Goal: Task Accomplishment & Management: Complete application form

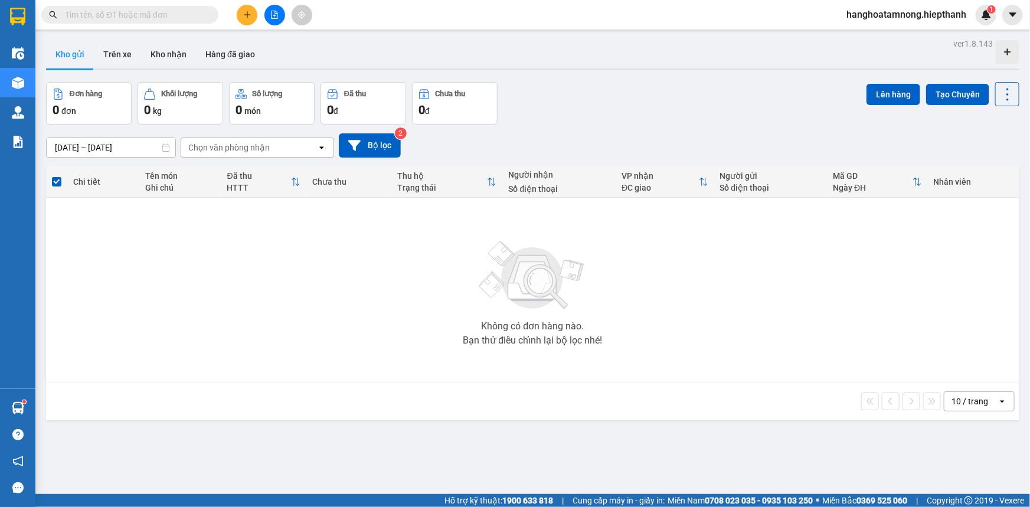
click at [244, 12] on icon "plus" at bounding box center [247, 15] width 8 height 8
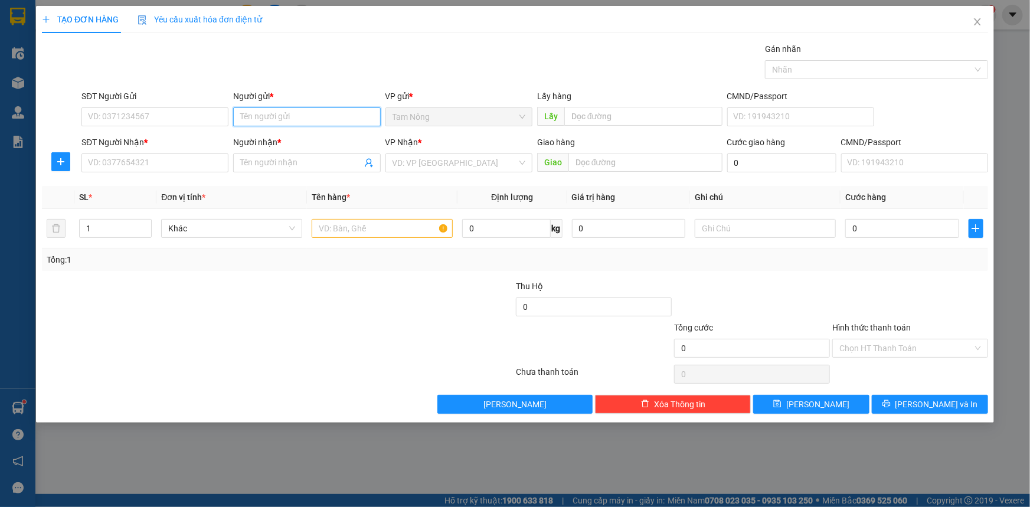
click at [256, 120] on input "Người gửi *" at bounding box center [306, 116] width 147 height 19
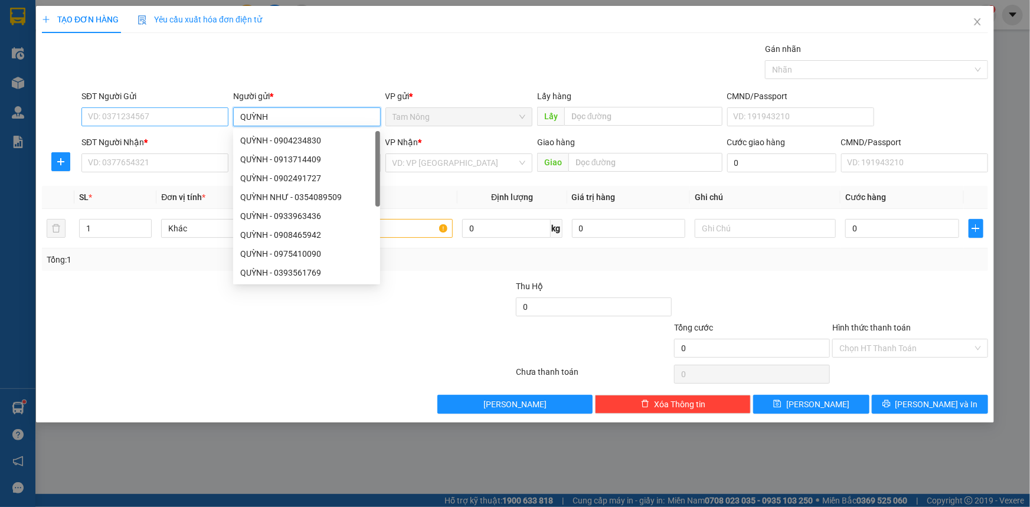
type input "QUỲNH"
click at [197, 124] on input "SĐT Người Gửi" at bounding box center [154, 116] width 147 height 19
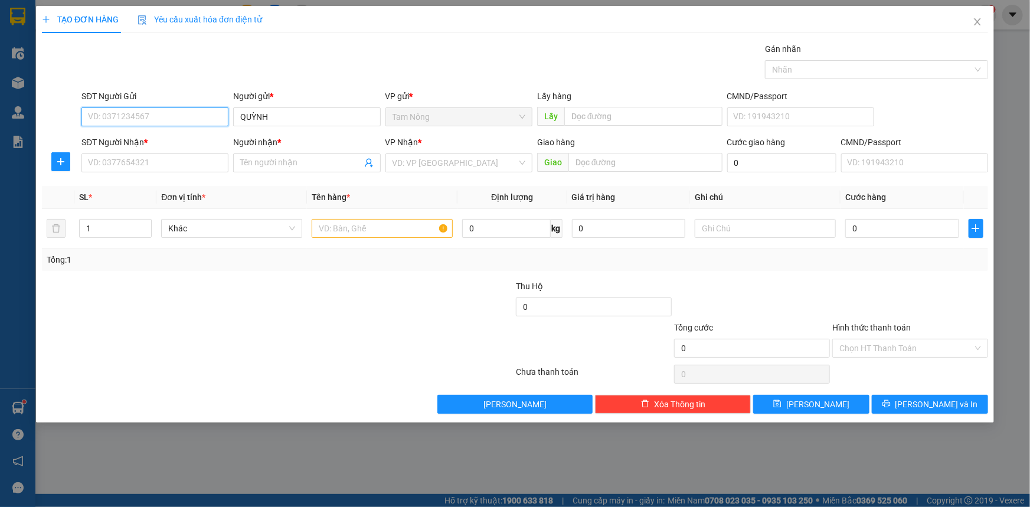
type input "8"
type input "0813871402"
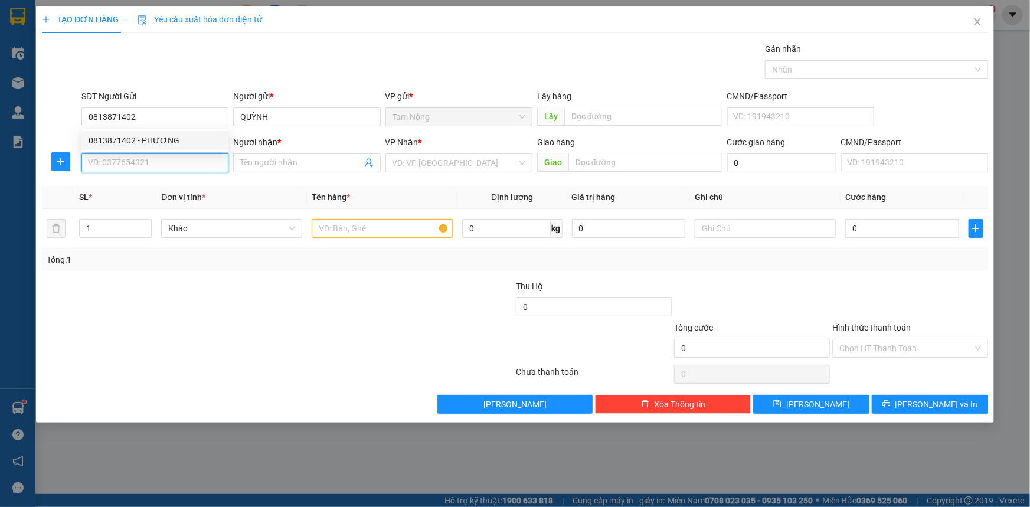
click at [203, 169] on input "SĐT Người Nhận *" at bounding box center [154, 163] width 147 height 19
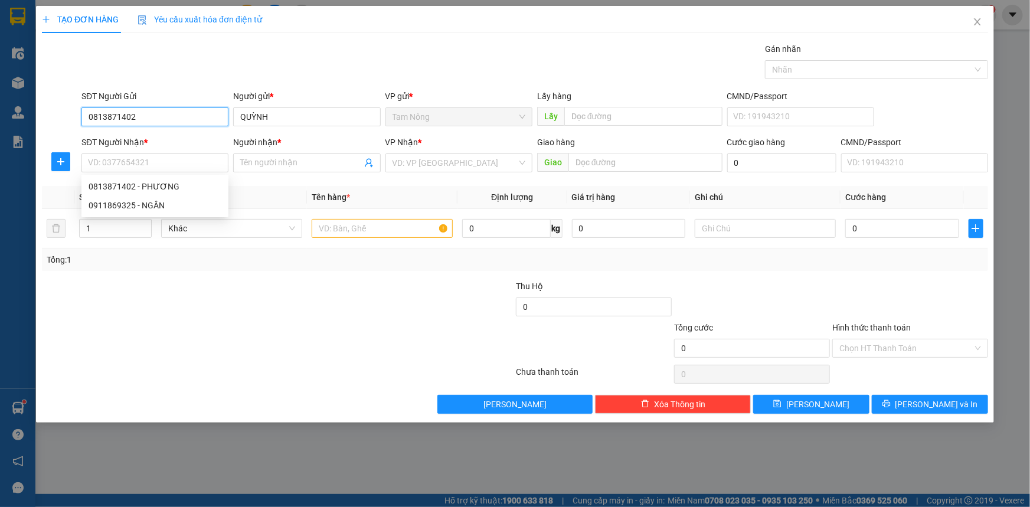
click at [150, 107] on input "0813871402" at bounding box center [154, 116] width 147 height 19
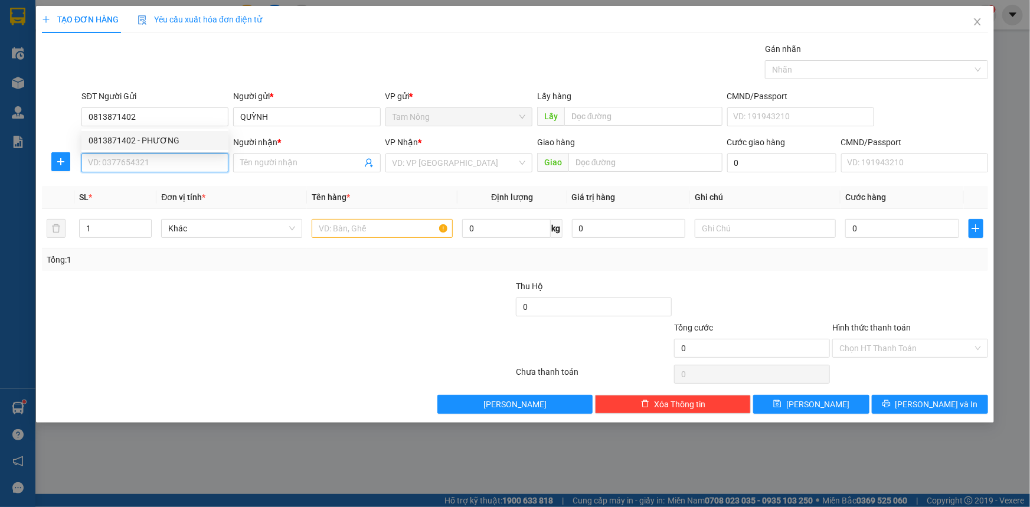
click at [171, 161] on input "SĐT Người Nhận *" at bounding box center [154, 163] width 147 height 19
paste input "0813871402"
type input "0813871402"
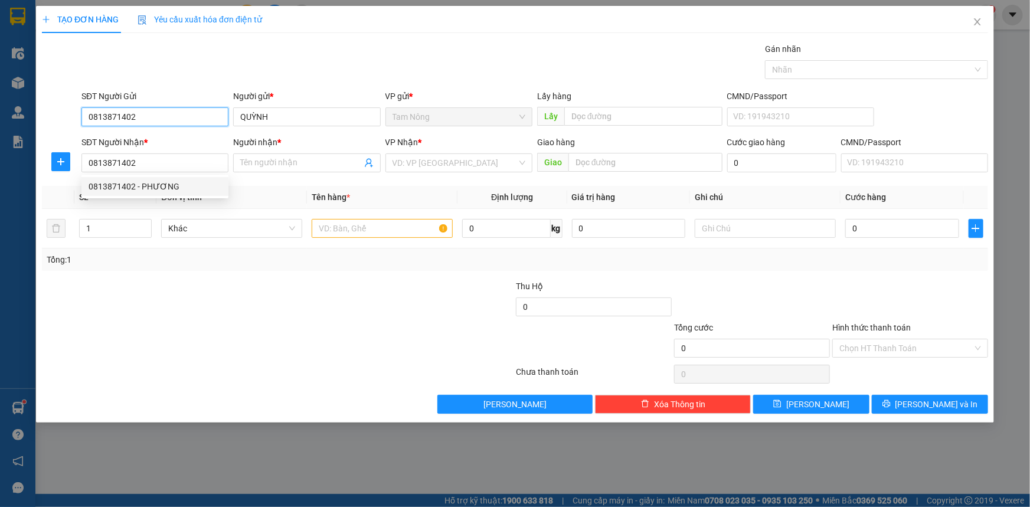
click at [175, 112] on input "0813871402" at bounding box center [154, 116] width 147 height 19
type input "0911869325"
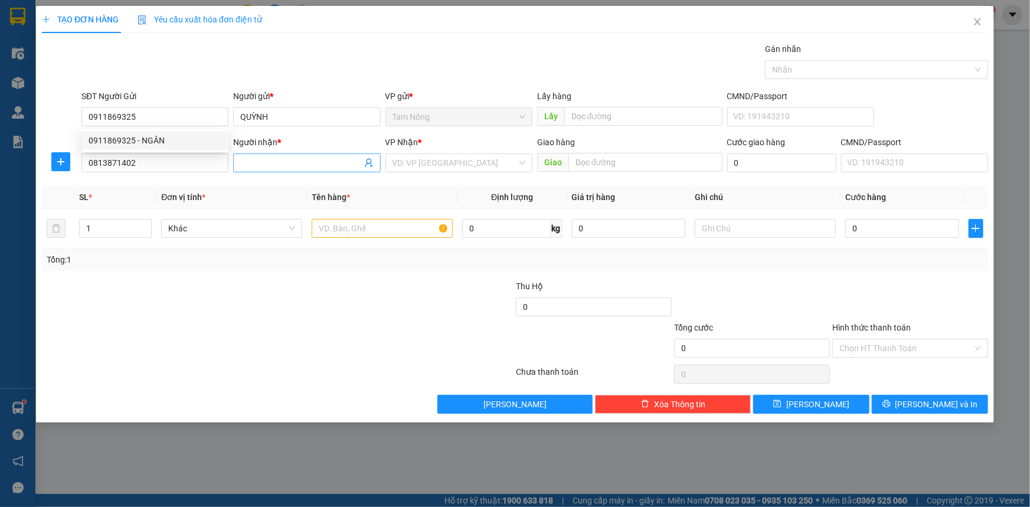
click at [271, 168] on input "Người nhận *" at bounding box center [300, 162] width 121 height 13
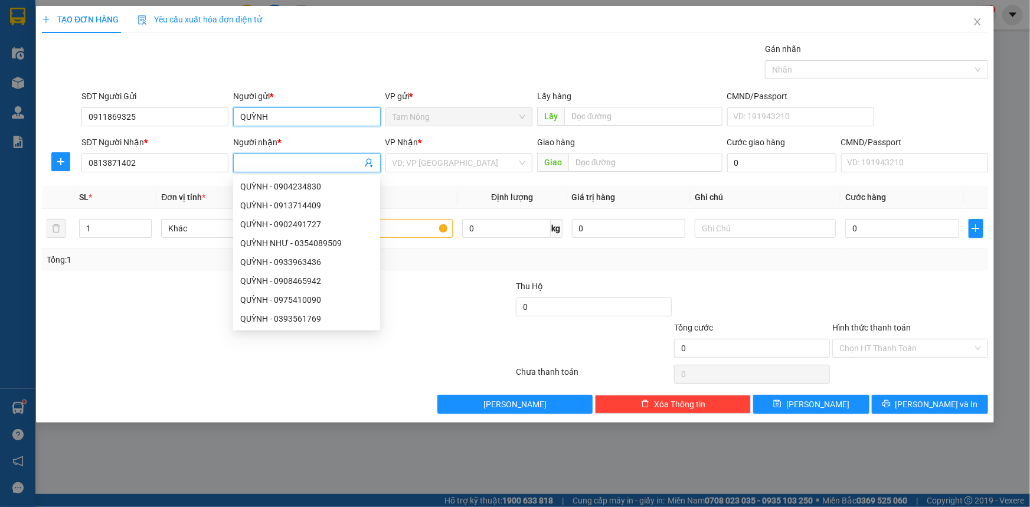
click at [319, 115] on input "QUỲNH" at bounding box center [306, 116] width 147 height 19
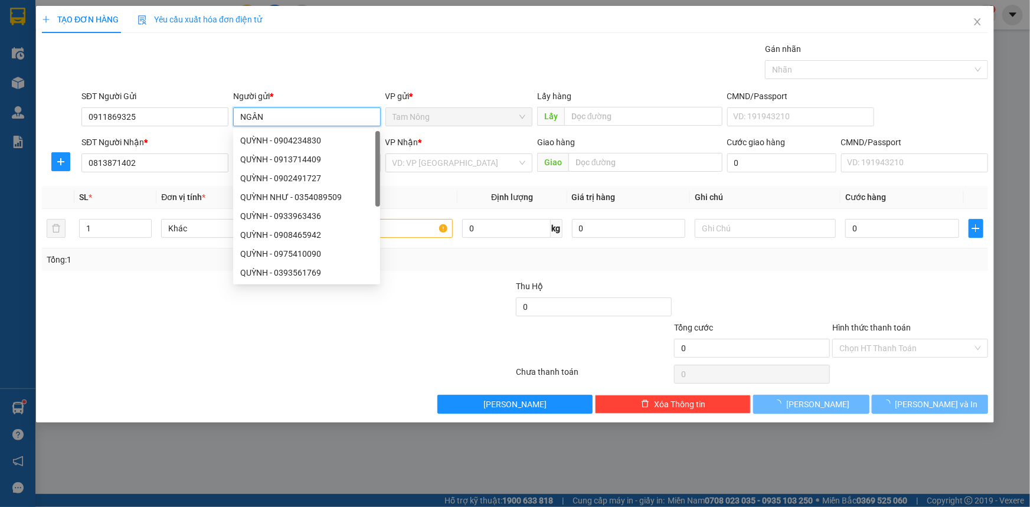
type input "NGÂN"
click at [348, 63] on div "Gói vận chuyển * Tiêu chuẩn Gán nhãn Nhãn" at bounding box center [535, 63] width 912 height 41
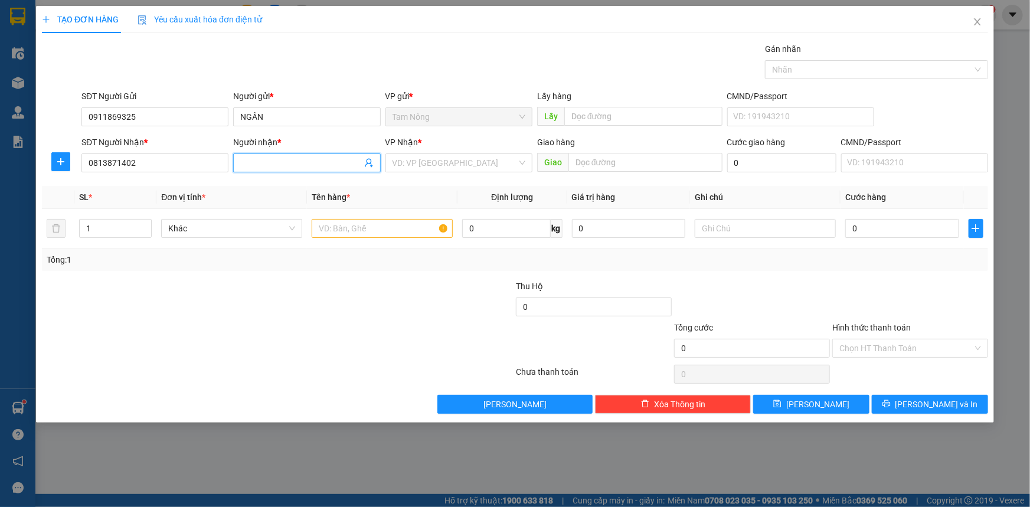
click at [327, 159] on input "Người nhận *" at bounding box center [300, 162] width 121 height 13
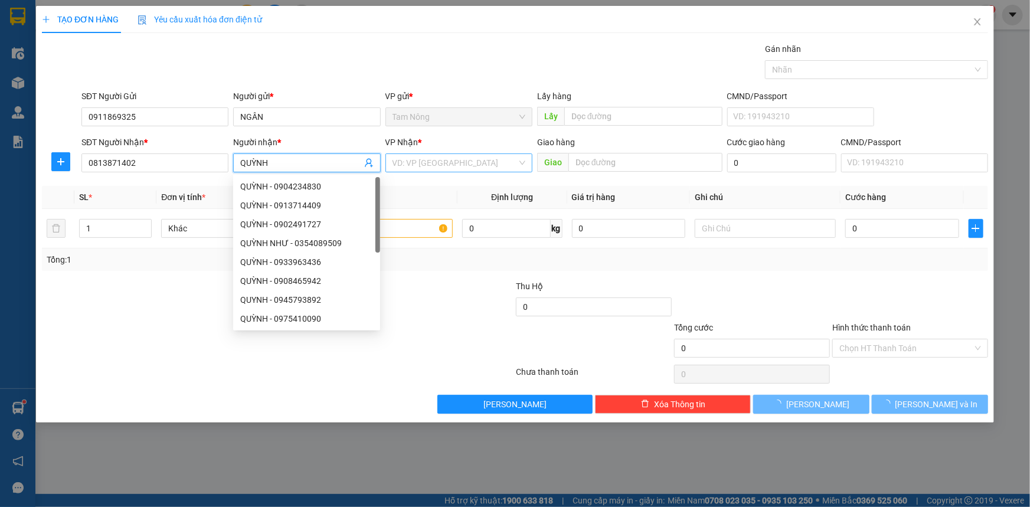
type input "QUỲNH"
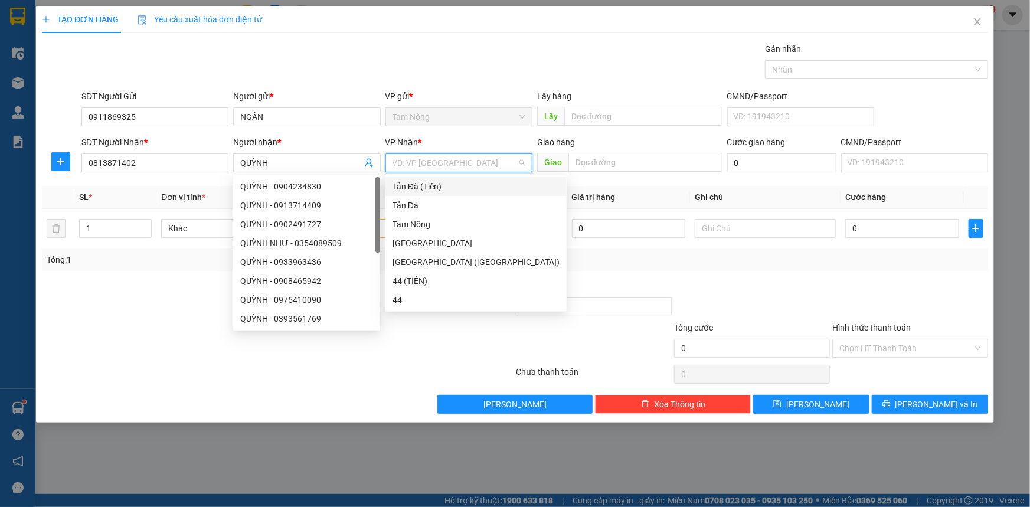
click at [423, 170] on input "search" at bounding box center [455, 163] width 125 height 18
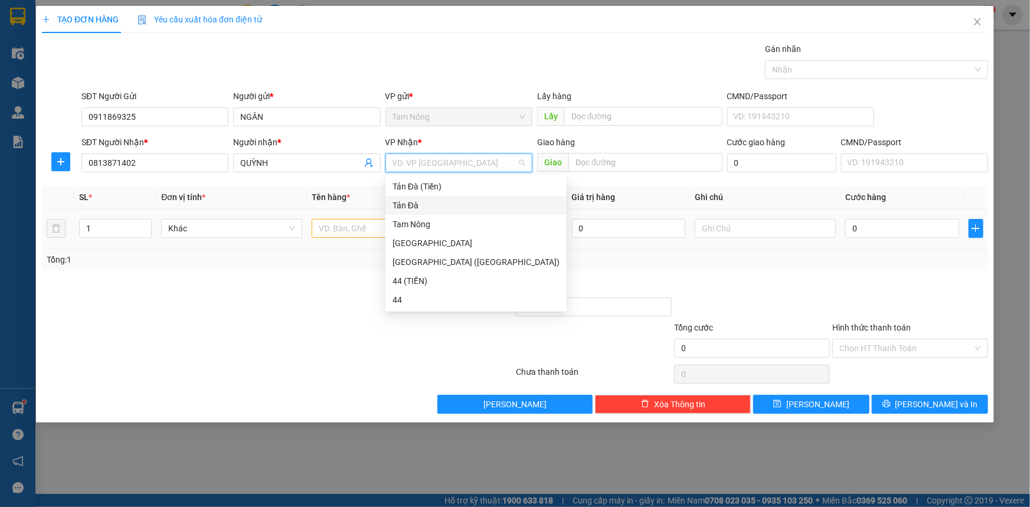
drag, startPoint x: 418, startPoint y: 205, endPoint x: 408, endPoint y: 213, distance: 12.6
click at [418, 205] on div "Tản Đà" at bounding box center [476, 205] width 167 height 13
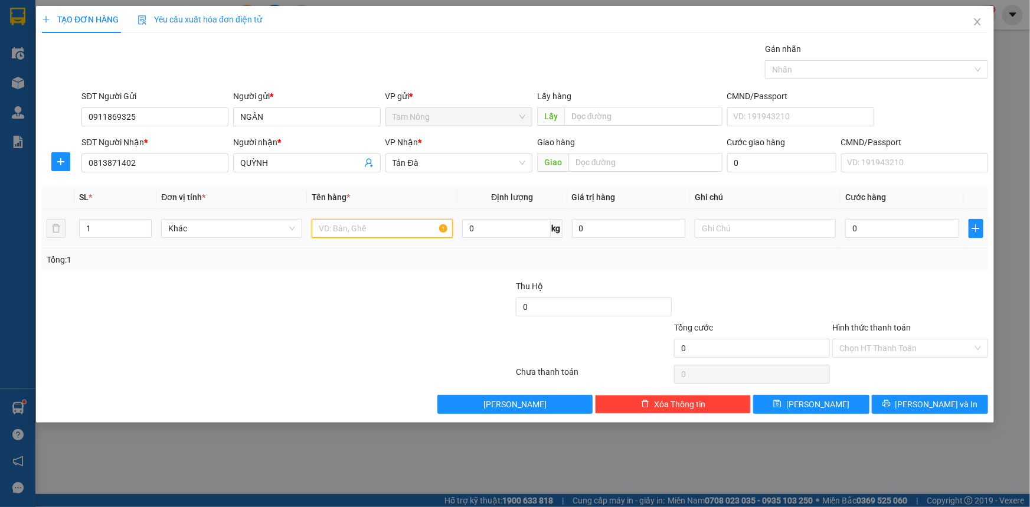
click at [385, 227] on input "text" at bounding box center [382, 228] width 141 height 19
type input "BAO TRẮNG"
click at [711, 236] on input "text" at bounding box center [765, 228] width 141 height 19
type input "D"
type input "ĐỒ ĂN CÓ TRỨNG"
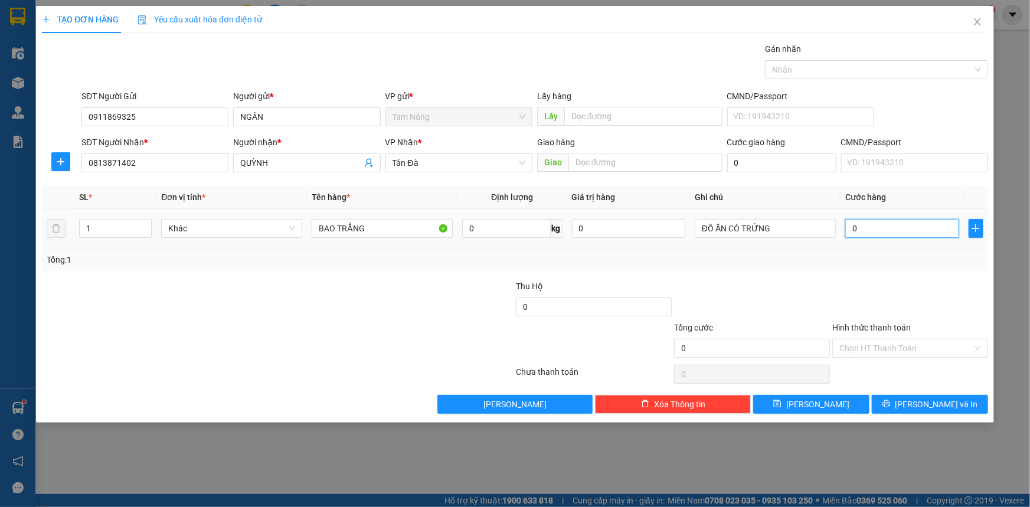
click at [881, 229] on input "0" at bounding box center [903, 228] width 114 height 19
type input "3"
type input "30"
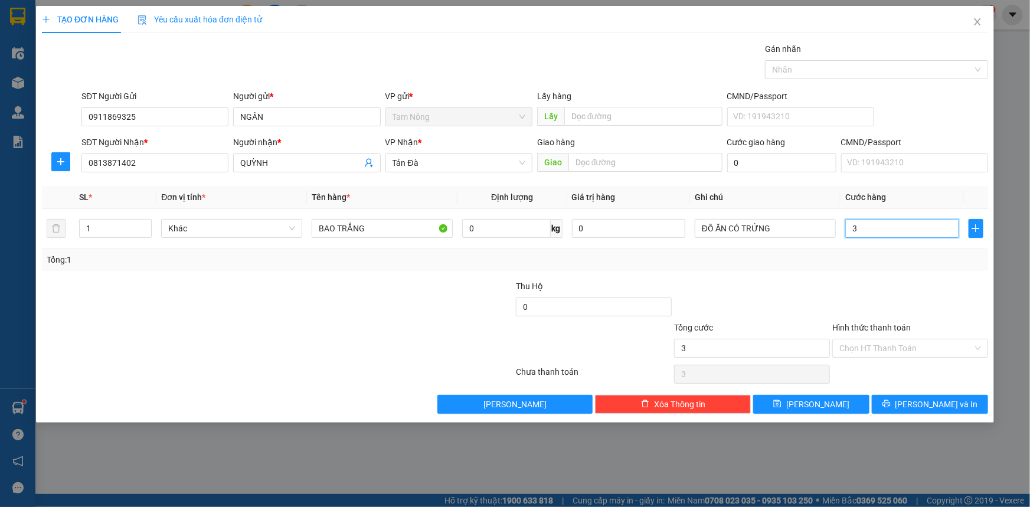
type input "30"
type input "30.000"
click at [848, 271] on div "Transit Pickup Surcharge Ids Transit Deliver Surcharge Ids Transit Deliver Surc…" at bounding box center [515, 228] width 947 height 371
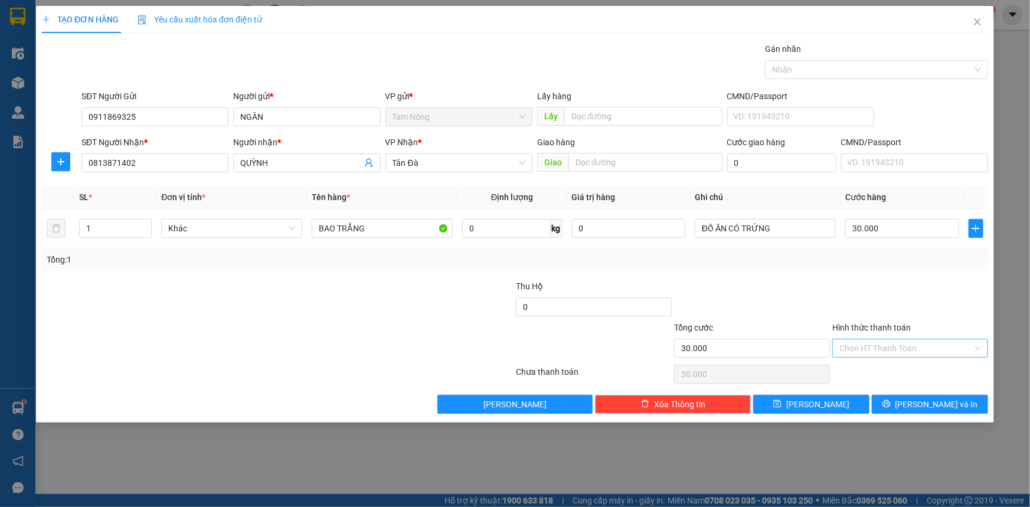
click at [840, 348] on input "Hình thức thanh toán" at bounding box center [906, 349] width 133 height 18
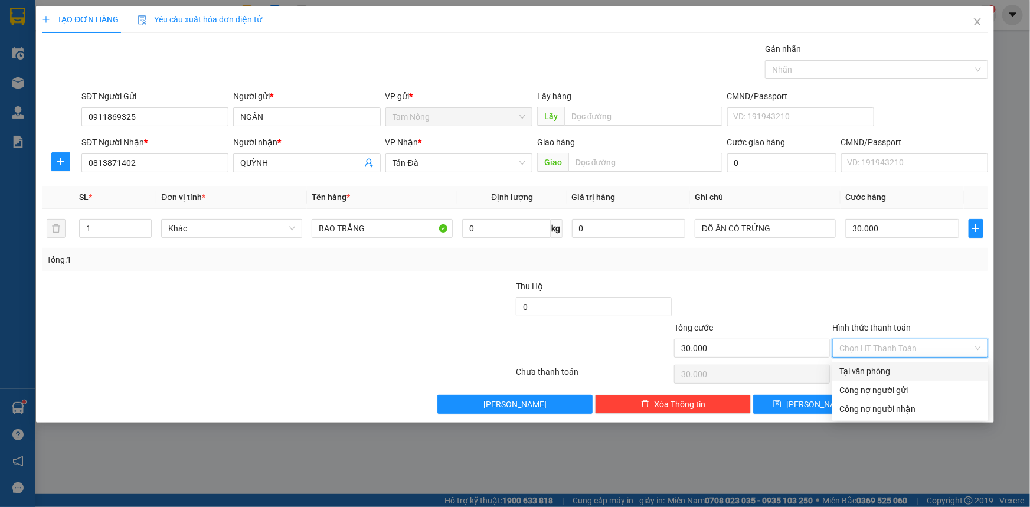
click at [856, 369] on div "Tại văn phòng" at bounding box center [911, 371] width 142 height 13
type input "0"
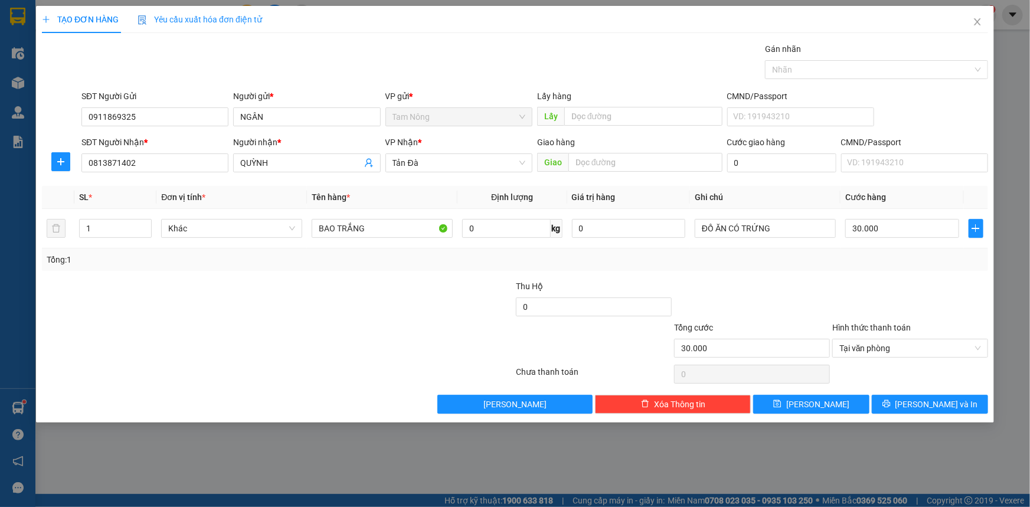
click at [832, 310] on div at bounding box center [910, 300] width 158 height 41
click at [644, 234] on input "0" at bounding box center [629, 228] width 114 height 19
click at [792, 290] on div at bounding box center [752, 300] width 158 height 41
type input "0"
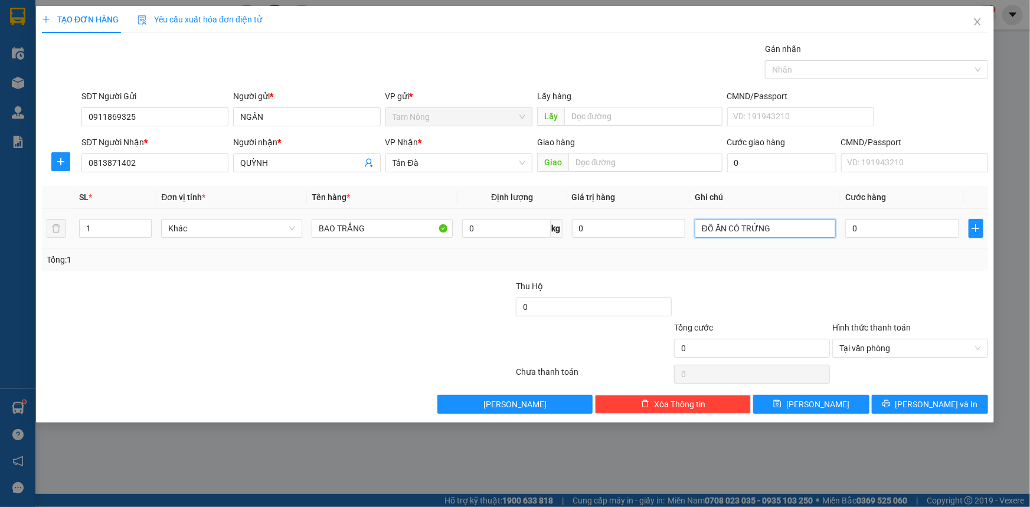
click at [811, 234] on input "ĐỒ ĂN CÓ TRỨNG" at bounding box center [765, 228] width 141 height 19
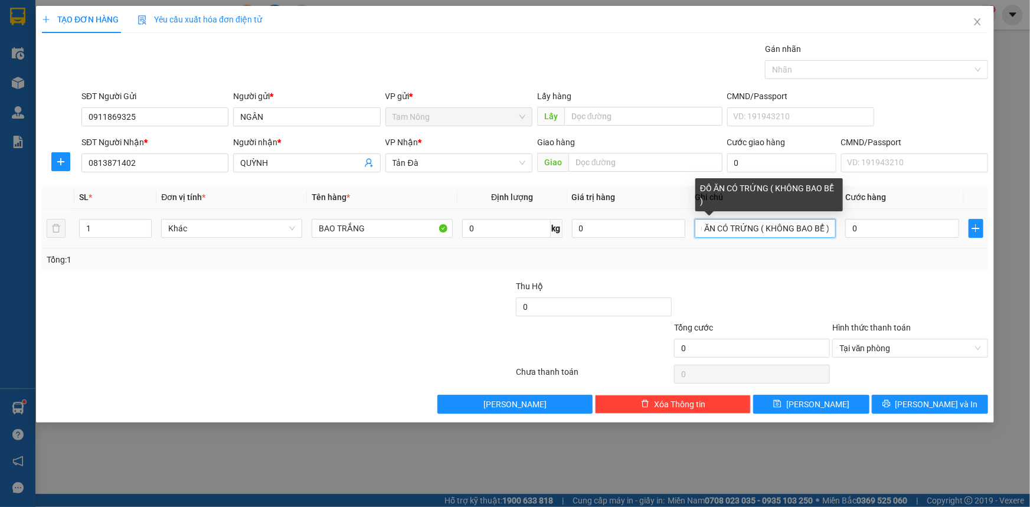
scroll to position [0, 13]
type input "ĐỒ ĂN CÓ TRỨNG ( KHÔNG BAO BỂ )"
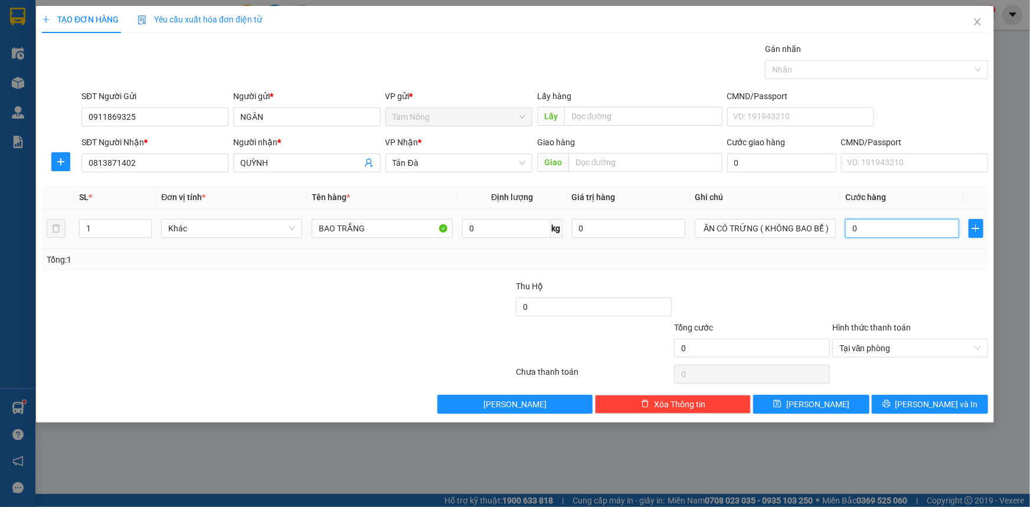
click at [866, 235] on input "0" at bounding box center [903, 228] width 114 height 19
type input "3"
type input "30"
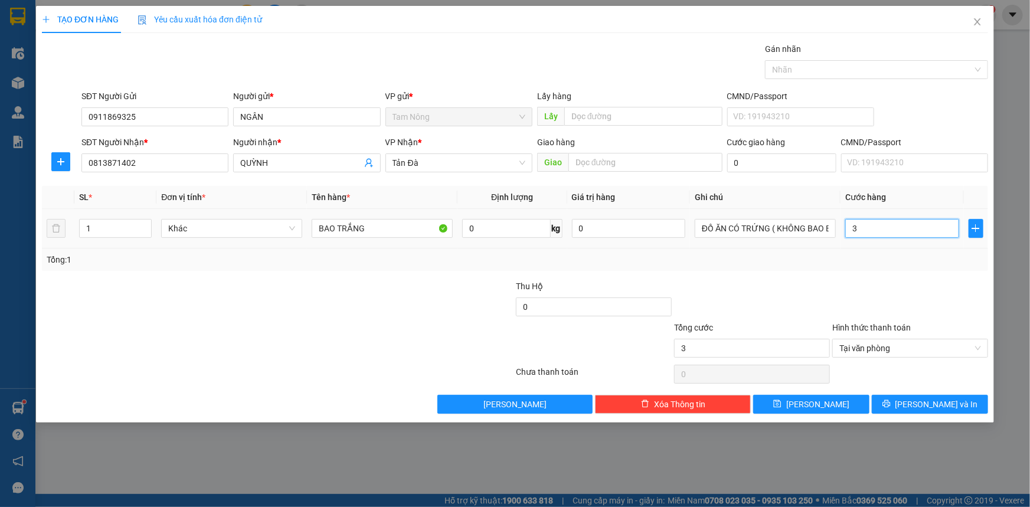
type input "30"
type input "30.000"
click at [855, 305] on div at bounding box center [910, 300] width 158 height 41
click at [891, 407] on span "printer" at bounding box center [887, 404] width 8 height 9
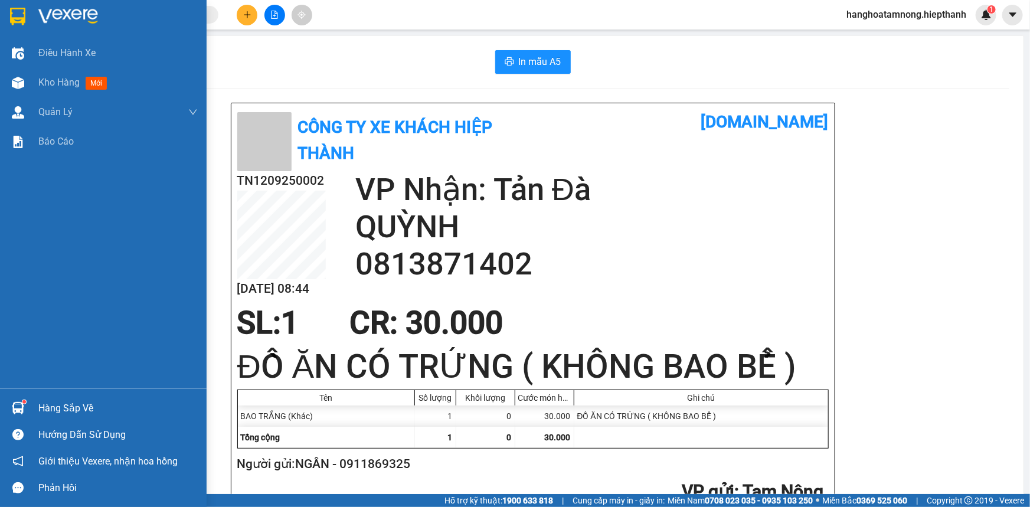
click at [32, 20] on div at bounding box center [103, 19] width 207 height 38
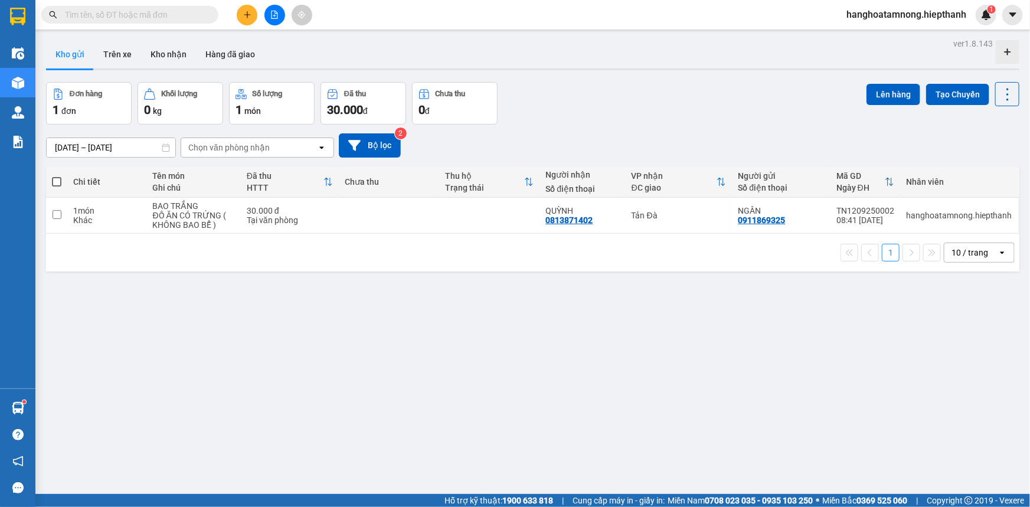
click at [198, 13] on input "text" at bounding box center [134, 14] width 139 height 13
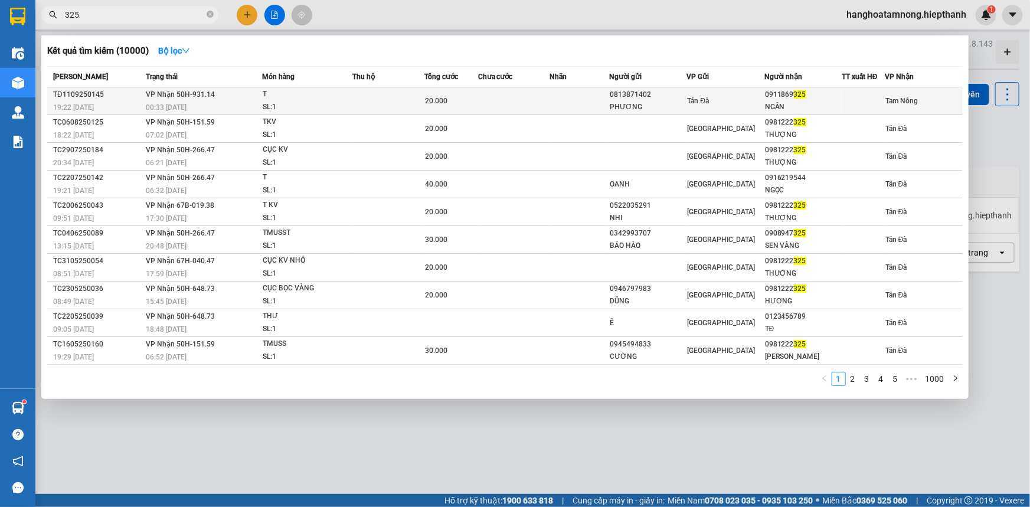
type input "325"
click at [379, 92] on td at bounding box center [388, 101] width 71 height 28
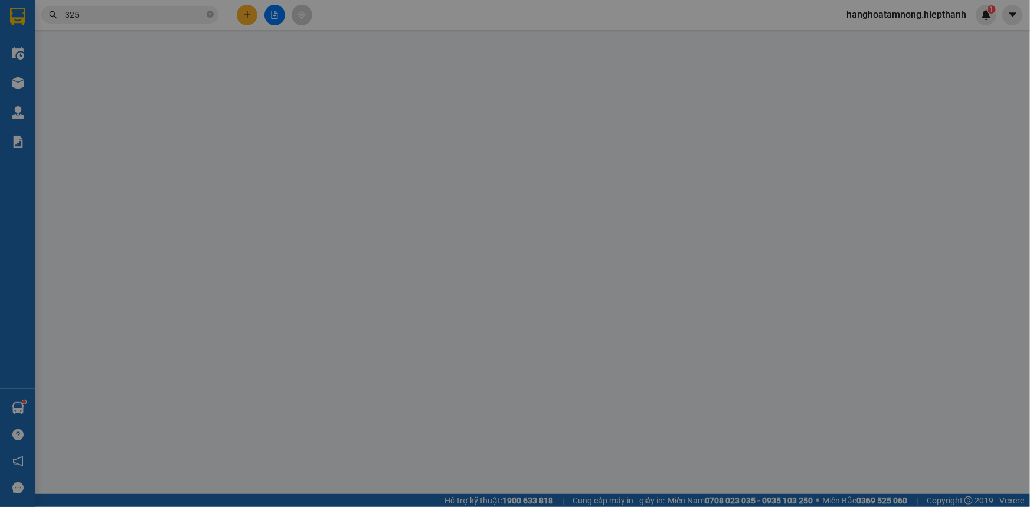
type input "0813871402"
type input "PHƯƠNG"
type input "0911869325"
type input "NGÂN"
type input "20.000"
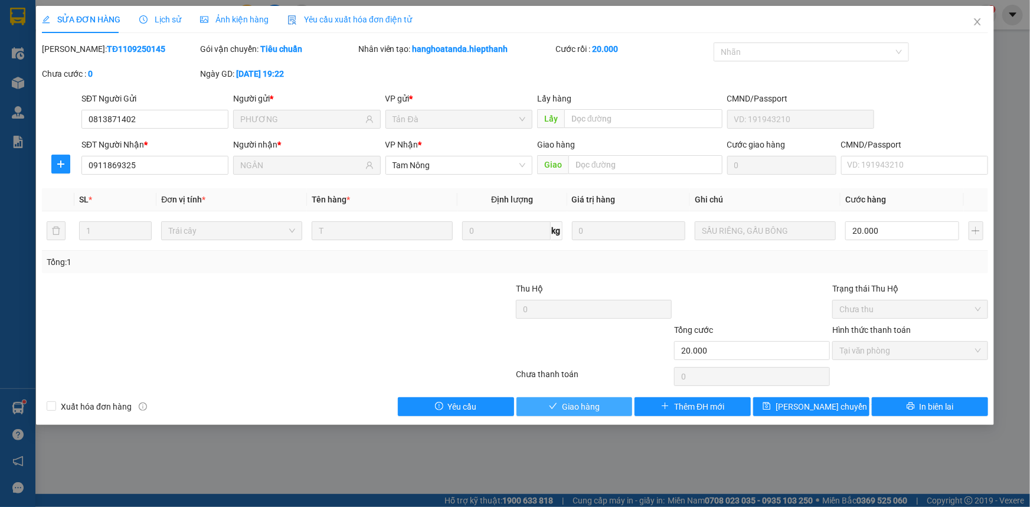
click at [599, 406] on span "Giao hàng" at bounding box center [581, 406] width 38 height 13
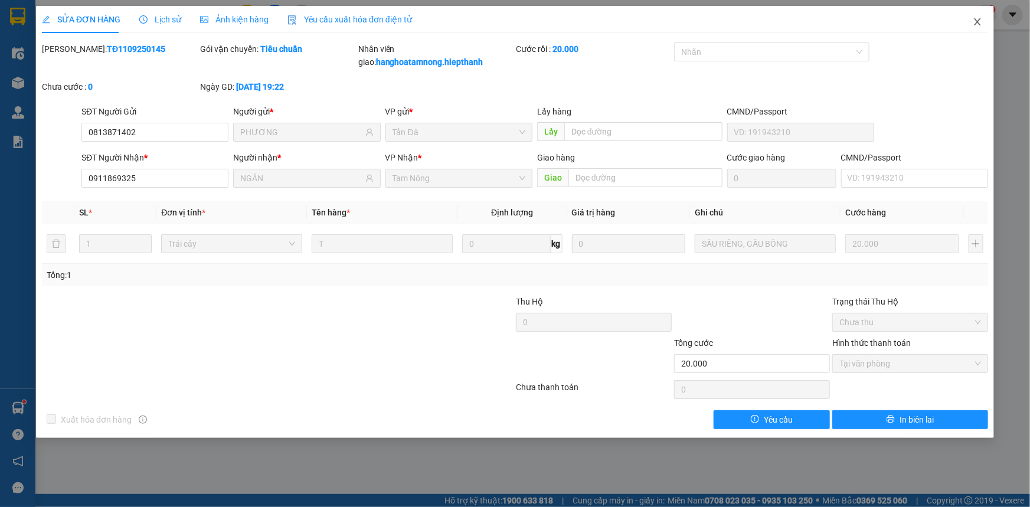
click at [985, 19] on span "Close" at bounding box center [977, 22] width 33 height 33
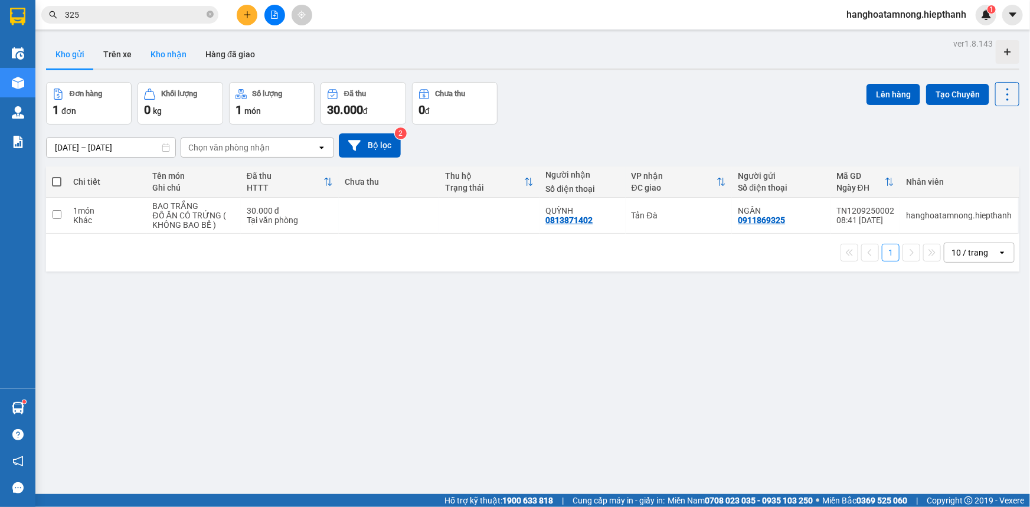
click at [168, 64] on button "Kho nhận" at bounding box center [168, 54] width 55 height 28
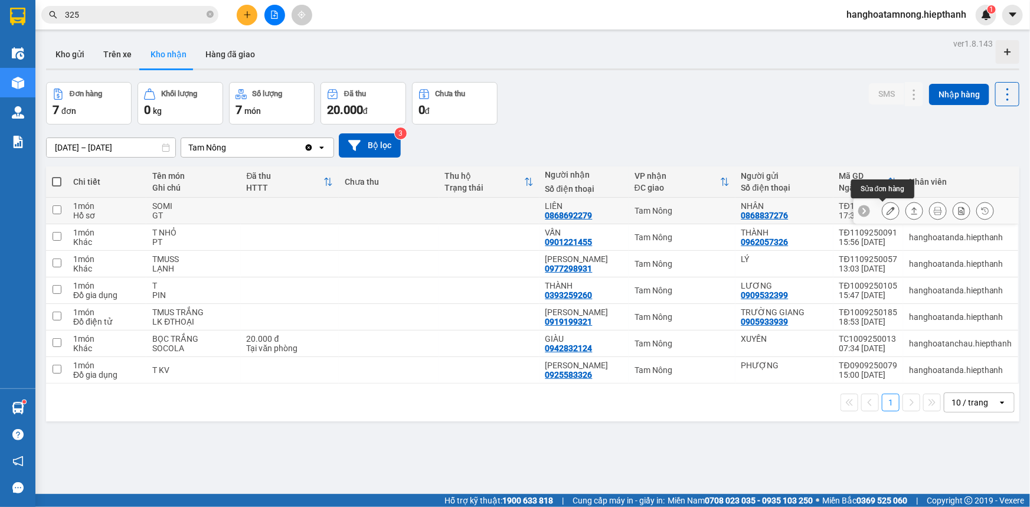
click at [883, 206] on button at bounding box center [891, 211] width 17 height 21
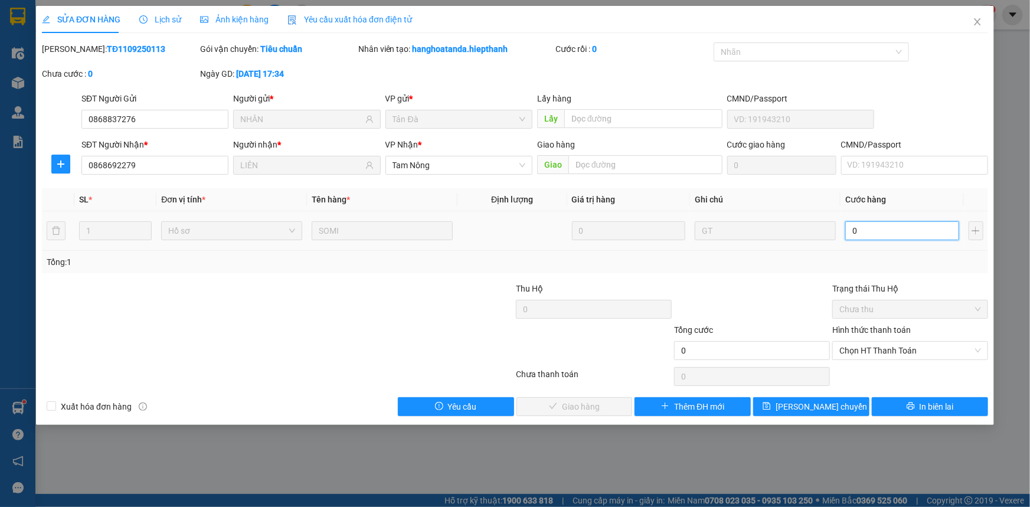
click at [875, 230] on input "0" at bounding box center [903, 230] width 114 height 19
type input "2"
type input "20"
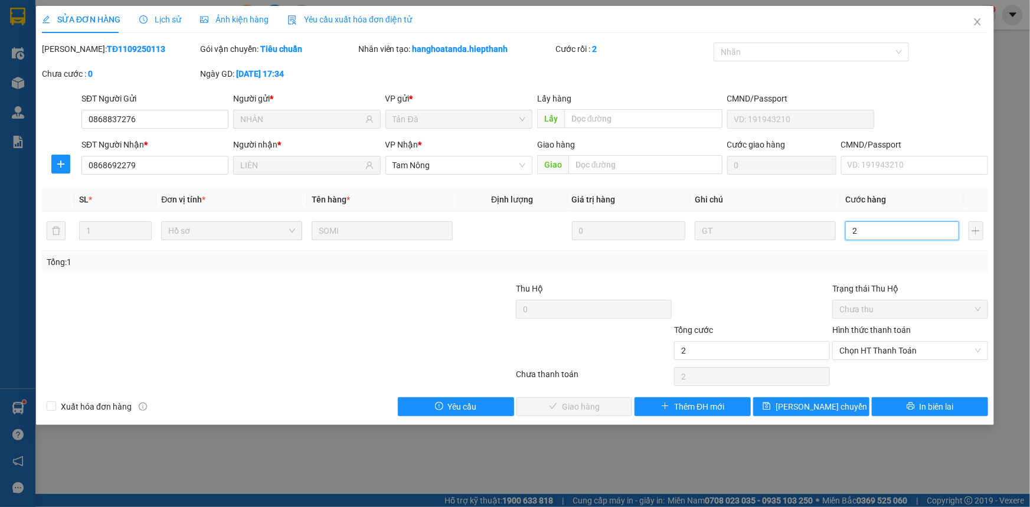
type input "20"
click at [886, 348] on span "Chọn HT Thanh Toán" at bounding box center [911, 351] width 142 height 18
type input "20.000"
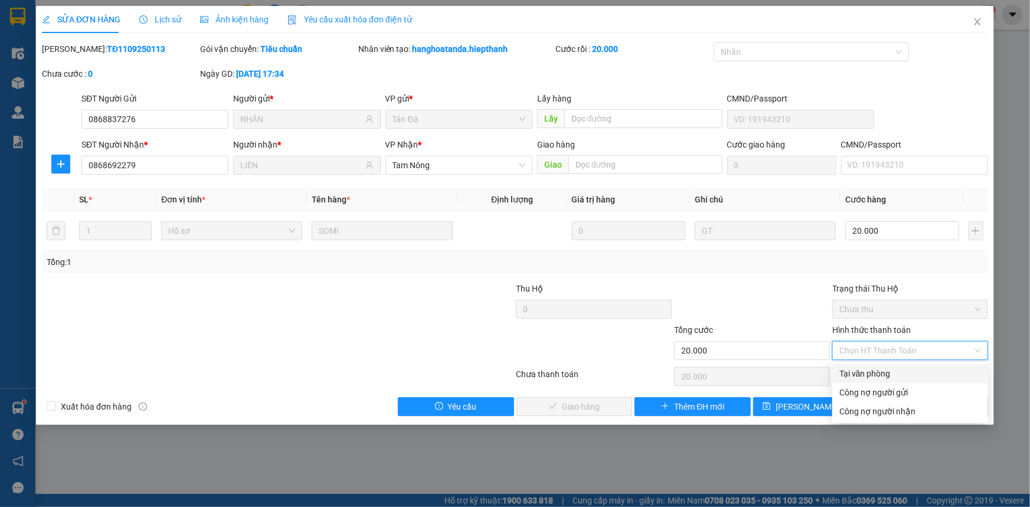
click at [874, 376] on div "Tại văn phòng" at bounding box center [911, 373] width 142 height 13
type input "0"
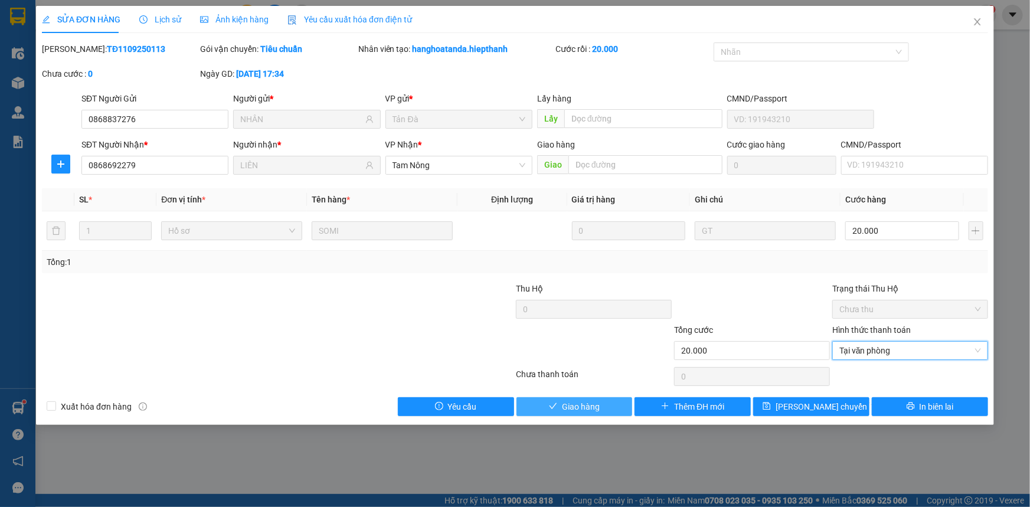
click at [578, 407] on span "Giao hàng" at bounding box center [581, 406] width 38 height 13
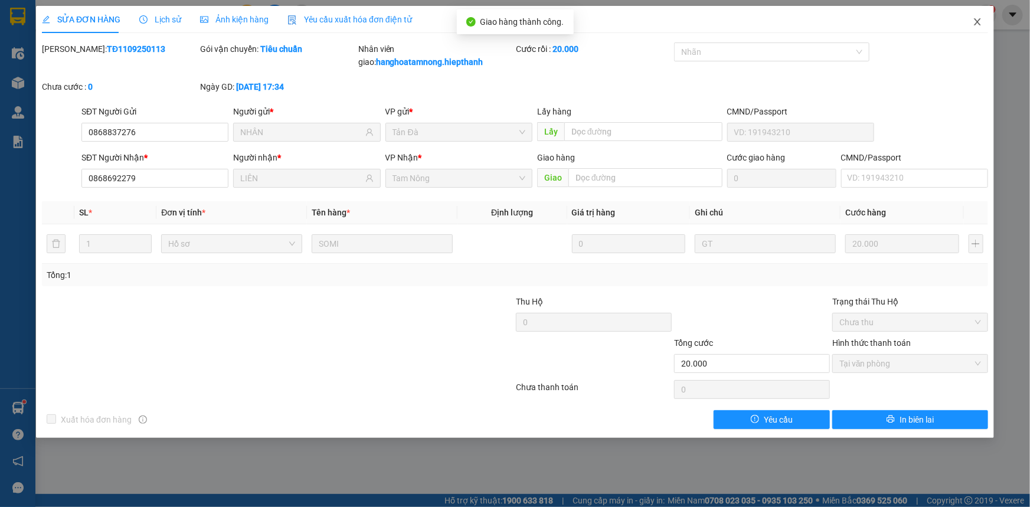
click at [976, 24] on icon "close" at bounding box center [977, 21] width 6 height 7
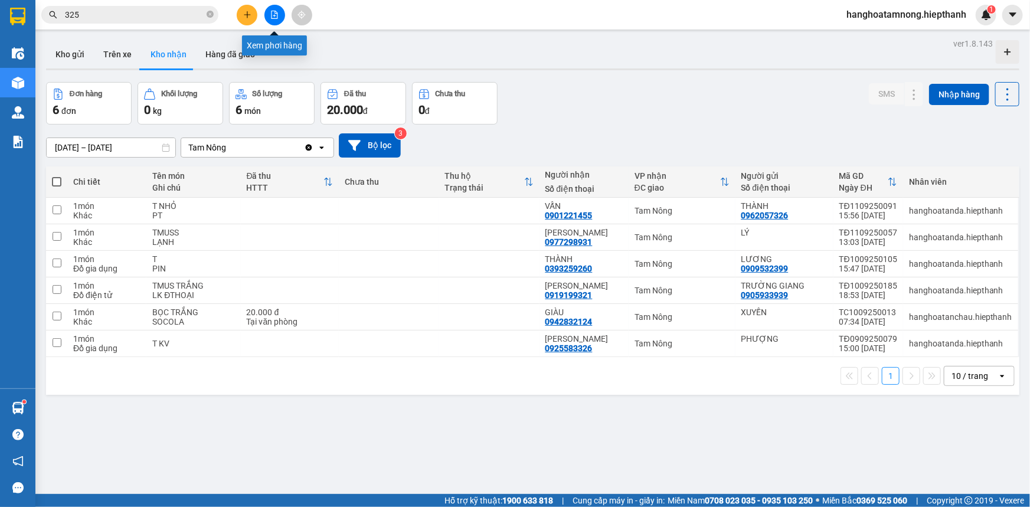
click at [271, 16] on icon "file-add" at bounding box center [274, 15] width 8 height 8
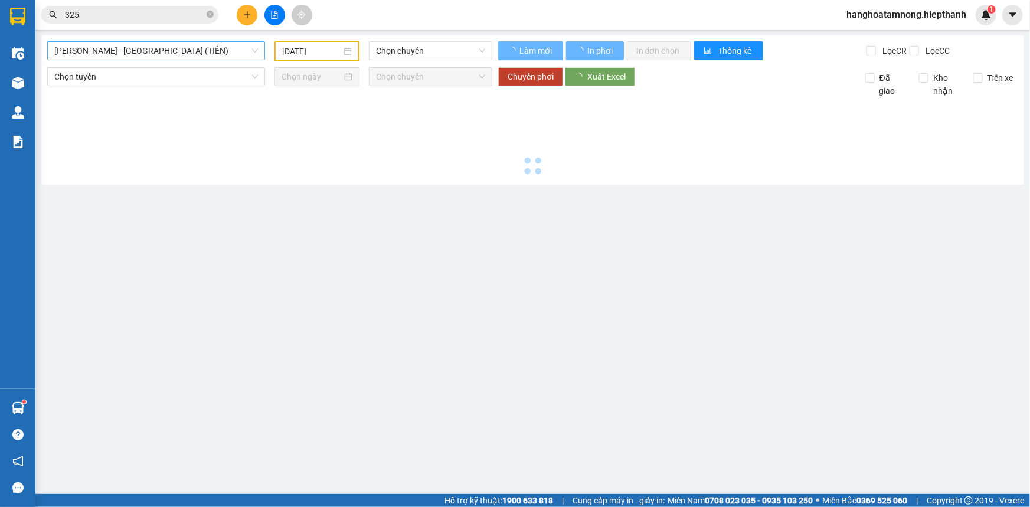
type input "[DATE]"
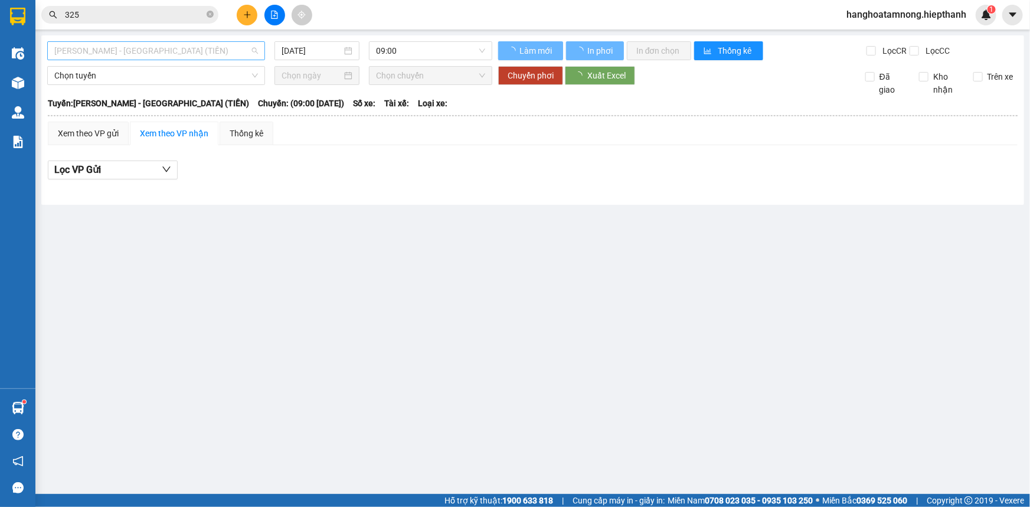
drag, startPoint x: 123, startPoint y: 45, endPoint x: 113, endPoint y: 51, distance: 11.4
click at [119, 47] on span "[PERSON_NAME] - [GEOGRAPHIC_DATA] (TIỀN)" at bounding box center [156, 51] width 204 height 18
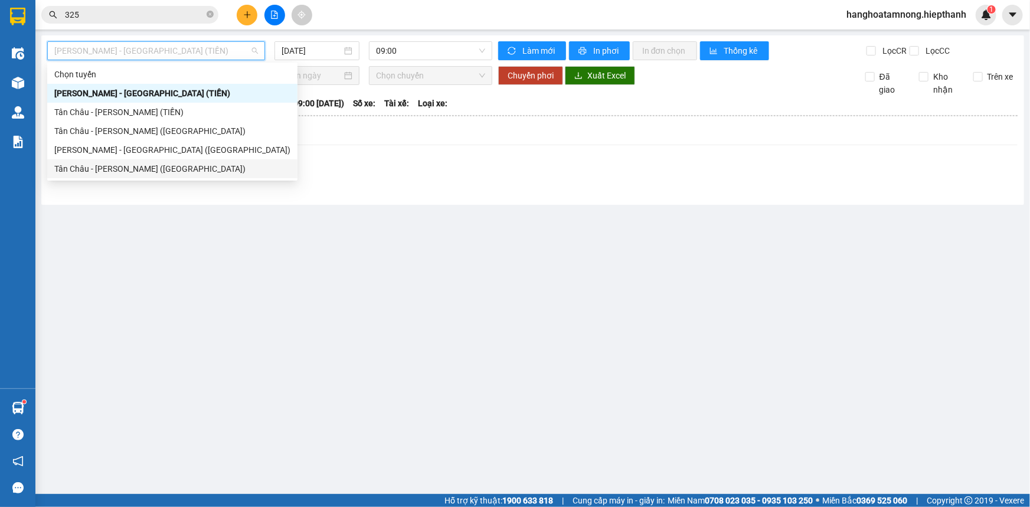
click at [65, 165] on div "Tân Châu - [PERSON_NAME] ([GEOGRAPHIC_DATA])" at bounding box center [172, 168] width 236 height 13
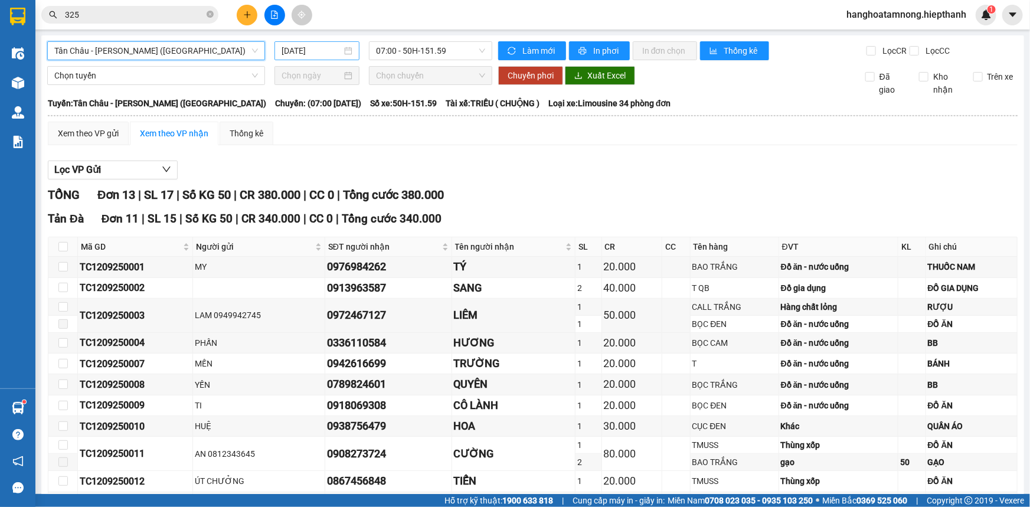
drag, startPoint x: 332, startPoint y: 48, endPoint x: 327, endPoint y: 53, distance: 7.1
click at [332, 48] on input "[DATE]" at bounding box center [312, 50] width 60 height 13
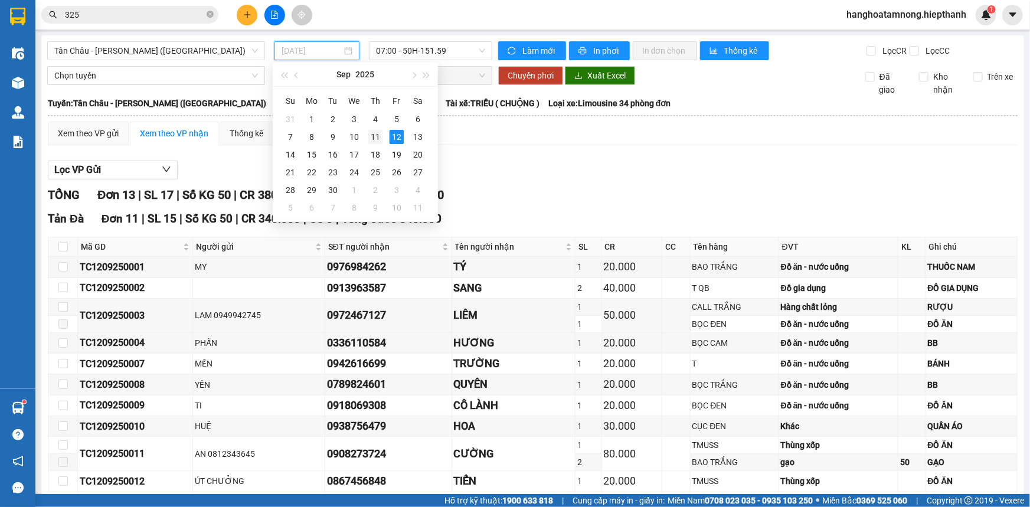
click at [366, 133] on td "11" at bounding box center [375, 137] width 21 height 18
type input "[DATE]"
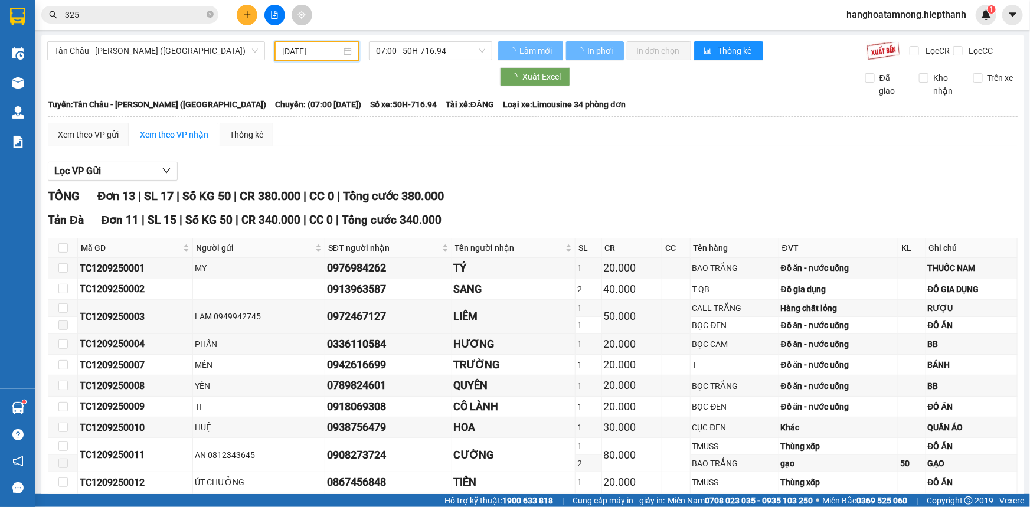
click at [420, 47] on span "07:00 - 50H-716.94" at bounding box center [430, 51] width 109 height 18
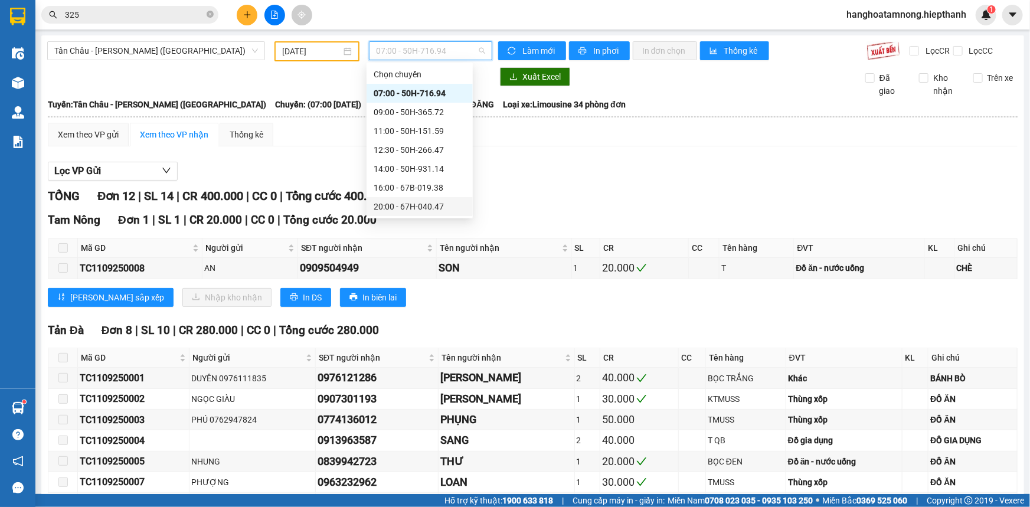
click at [381, 205] on div "20:00 - 67H-040.47" at bounding box center [420, 206] width 92 height 13
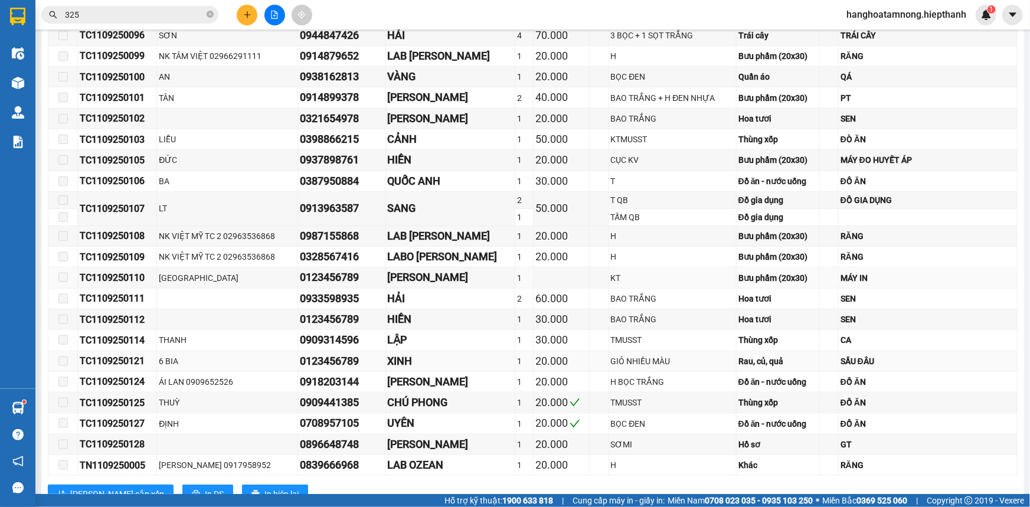
scroll to position [523, 0]
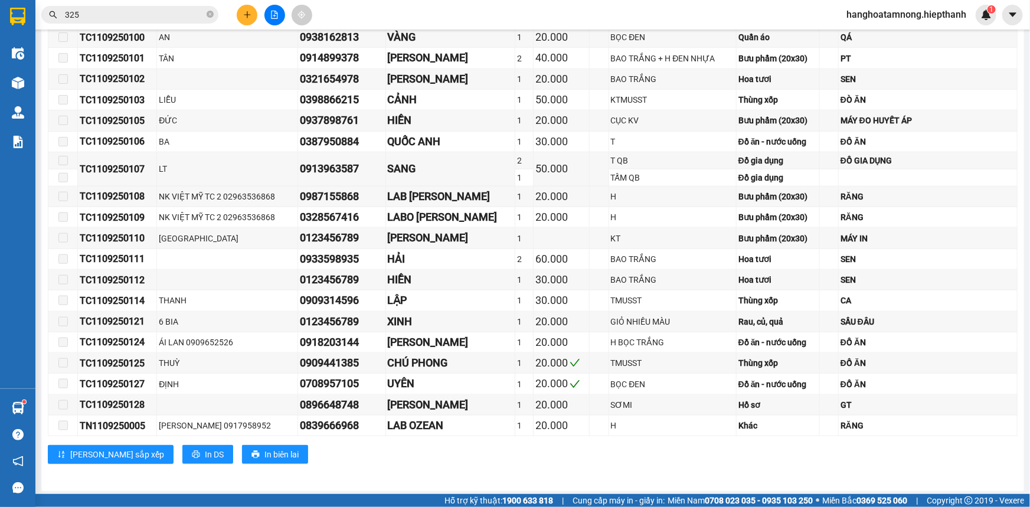
click at [248, 17] on icon "plus" at bounding box center [247, 15] width 8 height 8
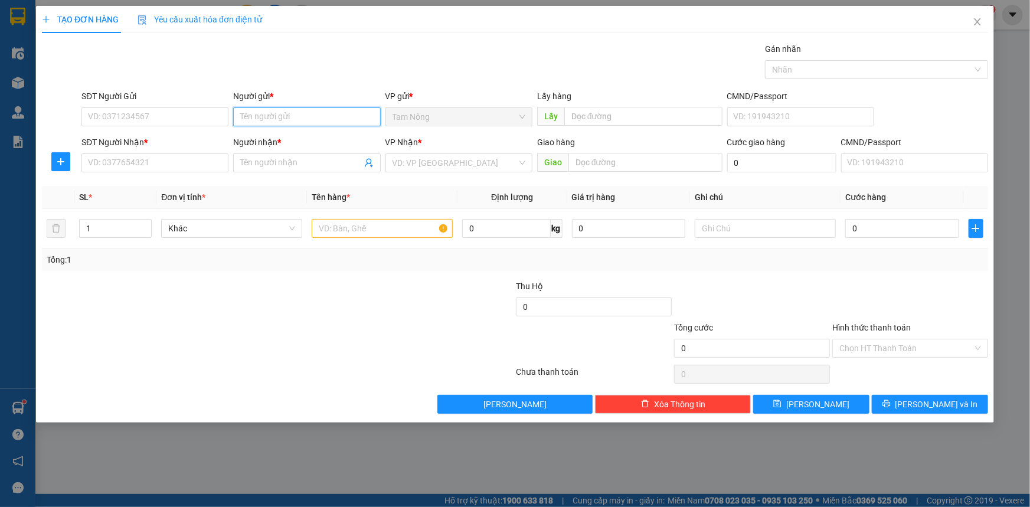
click at [293, 125] on input "Người gửi *" at bounding box center [306, 116] width 147 height 19
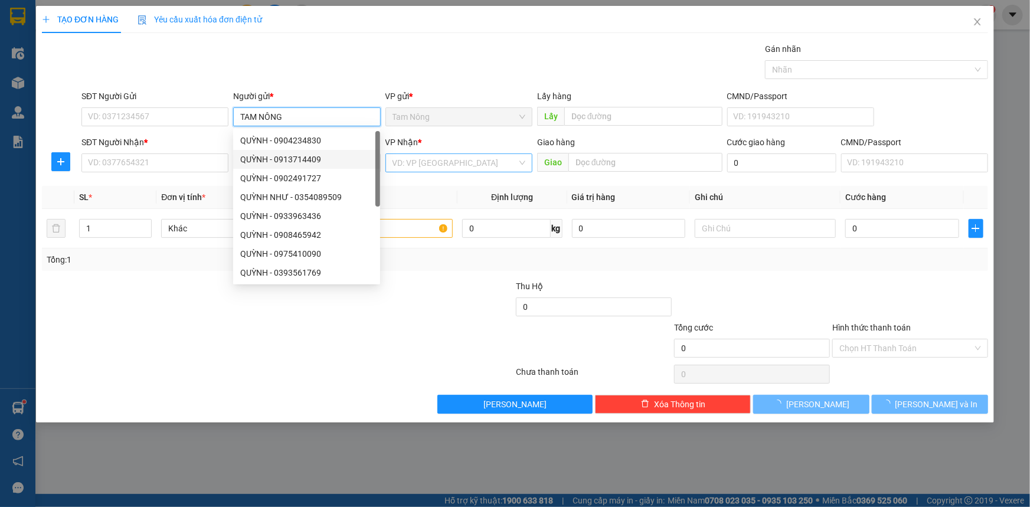
type input "TAM NÔNG"
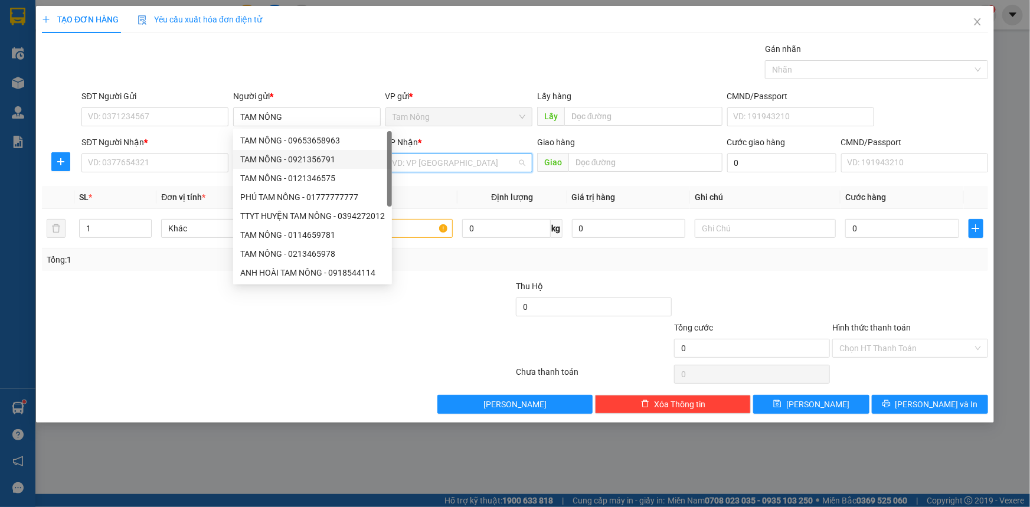
click at [430, 160] on input "search" at bounding box center [455, 163] width 125 height 18
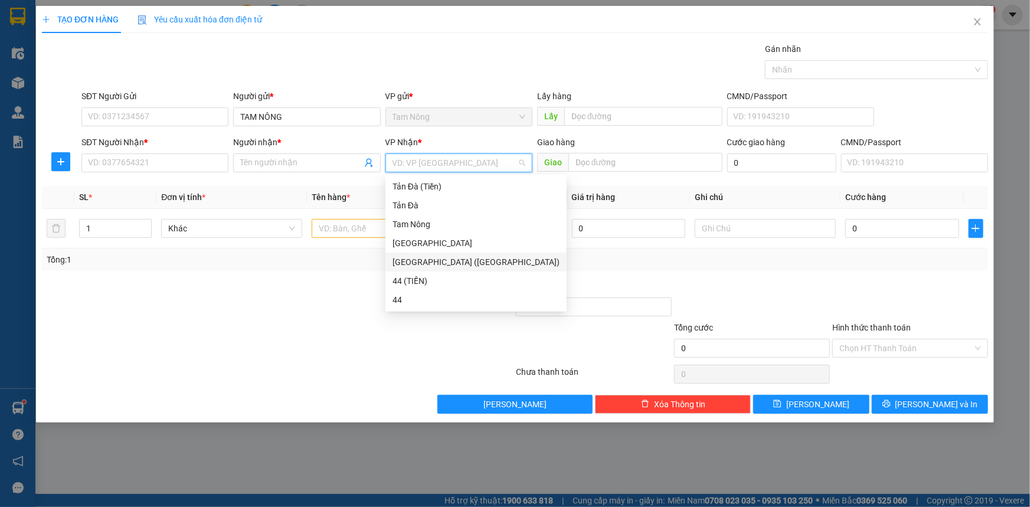
click at [457, 264] on div "[GEOGRAPHIC_DATA] ([GEOGRAPHIC_DATA])" at bounding box center [476, 262] width 167 height 13
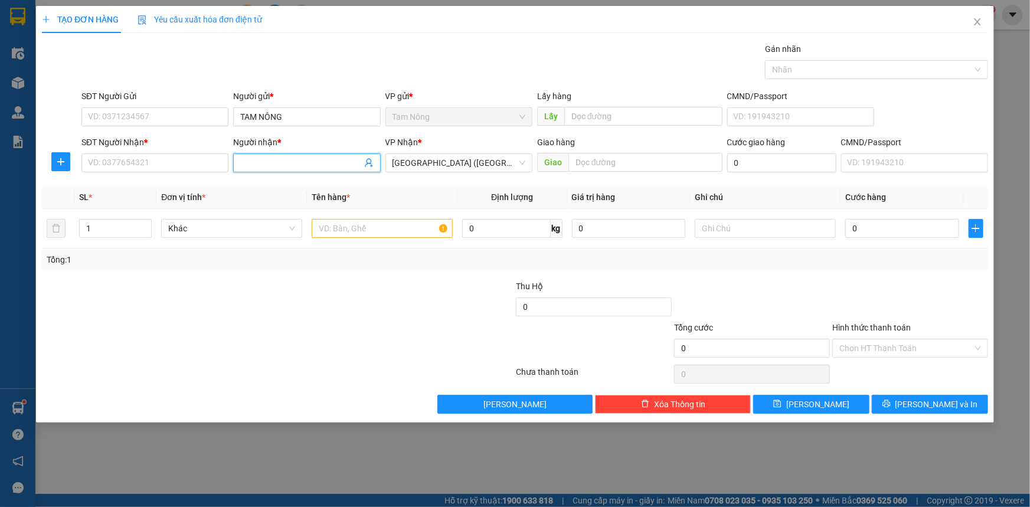
click at [297, 171] on span at bounding box center [306, 163] width 147 height 19
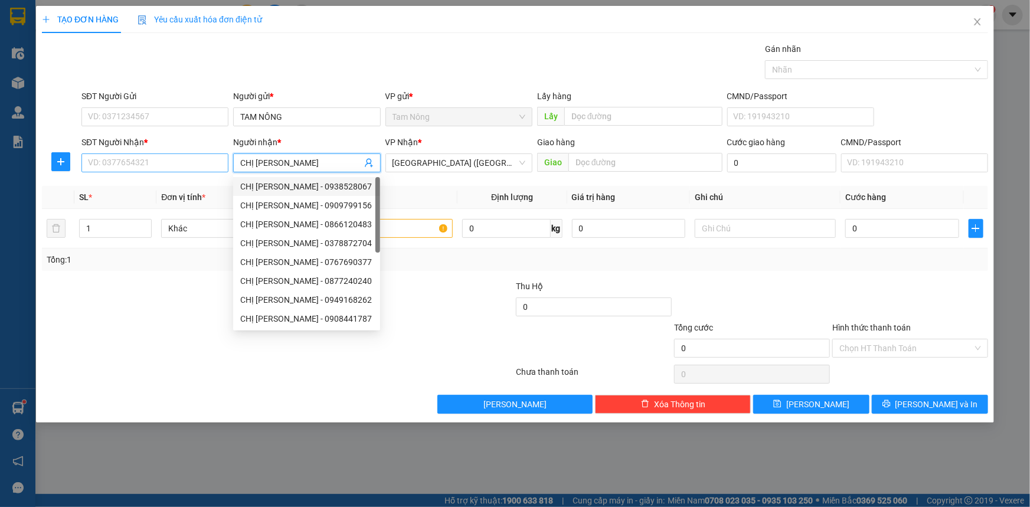
type input "CHỊ [PERSON_NAME]"
click at [149, 163] on input "SĐT Người Nhận *" at bounding box center [154, 163] width 147 height 19
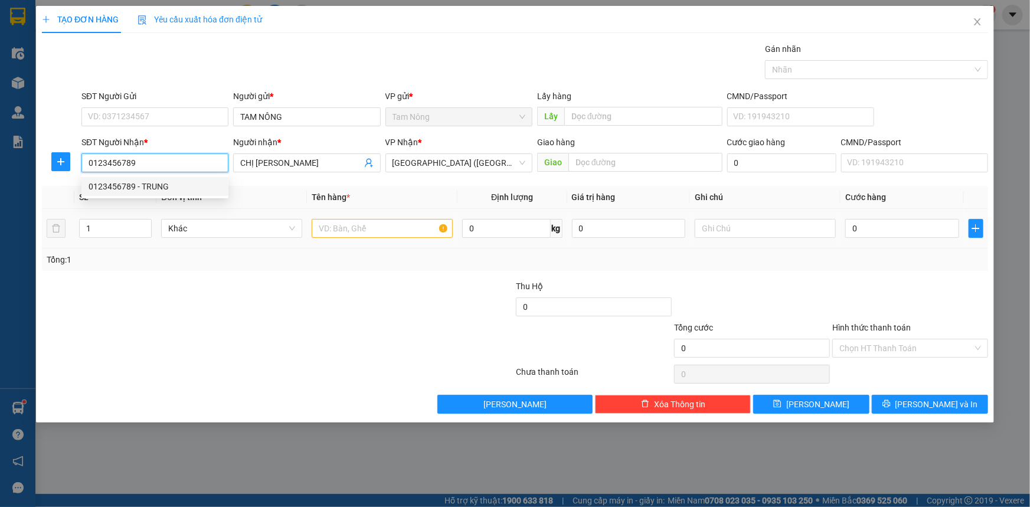
type input "0123456789"
click at [382, 233] on input "text" at bounding box center [382, 228] width 141 height 19
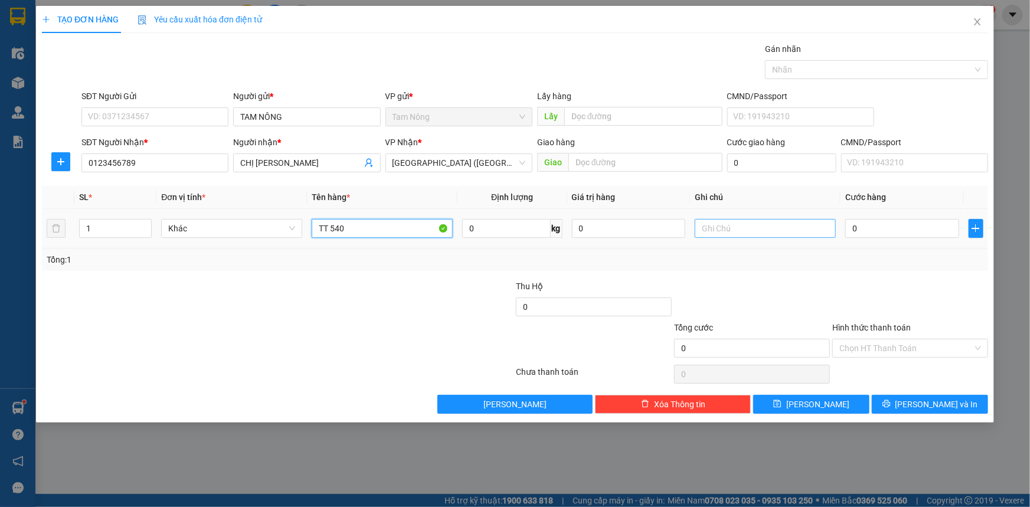
type input "TT 540"
click at [768, 236] on input "text" at bounding box center [765, 228] width 141 height 19
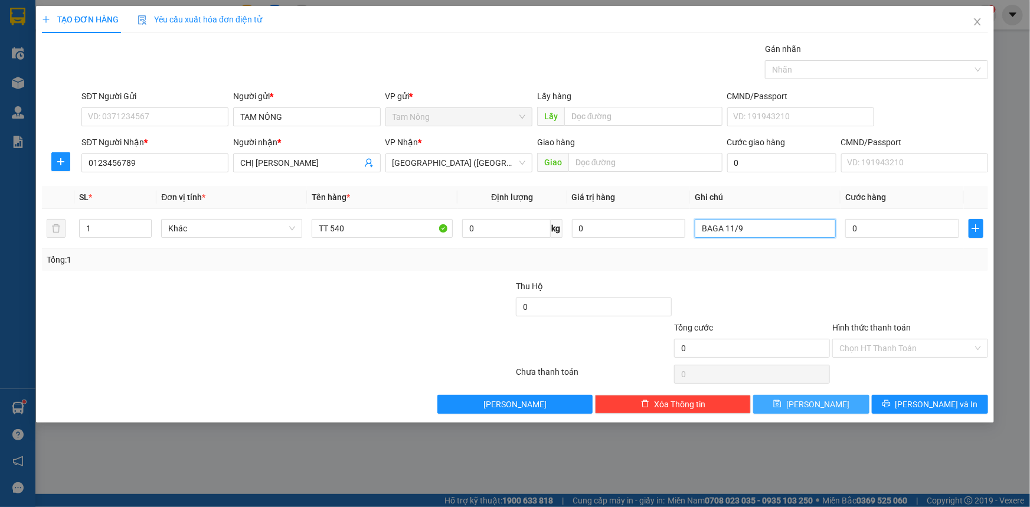
type input "BAGA 11/9"
click at [811, 402] on button "[PERSON_NAME]" at bounding box center [811, 404] width 116 height 19
